Goal: Register for event/course

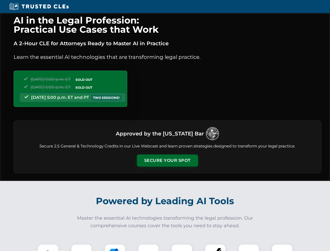
click at [167, 161] on button "Secure Your Spot" at bounding box center [167, 161] width 61 height 12
click at [48, 248] on img at bounding box center [48, 254] width 15 height 15
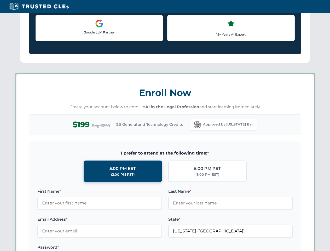
click at [149, 248] on label "Password *" at bounding box center [99, 247] width 125 height 6
